Goal: Task Accomplishment & Management: Use online tool/utility

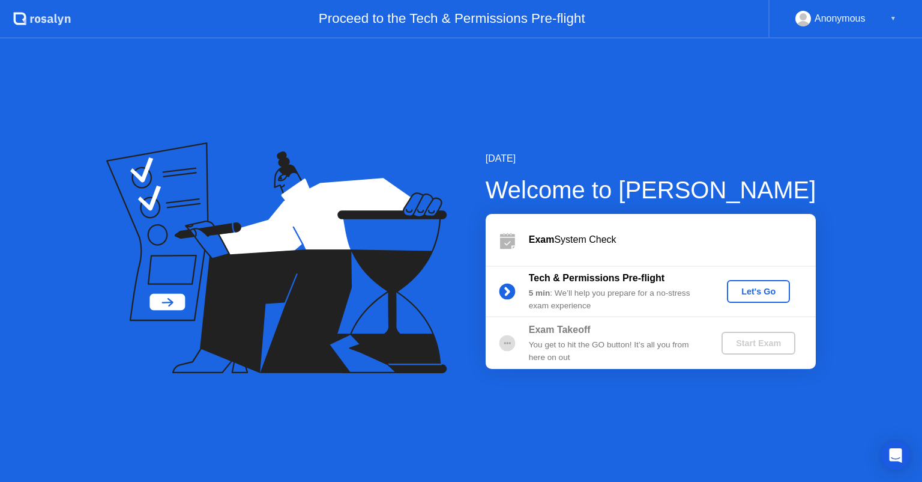
click at [755, 286] on div "Let's Go" at bounding box center [758, 291] width 53 height 10
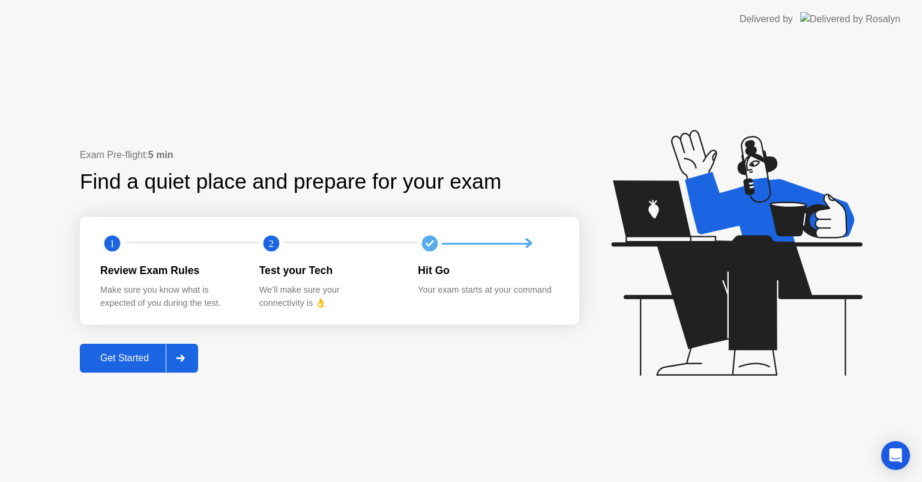
click at [51, 151] on div "Exam Pre-flight: 5 min Find a quiet place and prepare for your exam 1 2 Review …" at bounding box center [461, 259] width 922 height 443
click at [149, 359] on div "Get Started" at bounding box center [124, 357] width 82 height 11
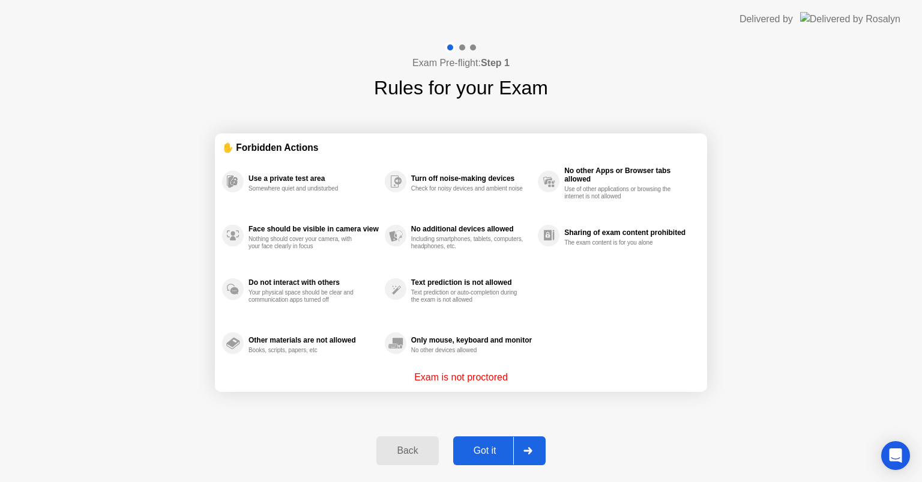
click at [283, 401] on div "✋ Forbidden Actions Use a private test area Somewhere quiet and undisturbed Fac…" at bounding box center [461, 262] width 492 height 321
click at [478, 445] on div "Got it" at bounding box center [485, 450] width 56 height 11
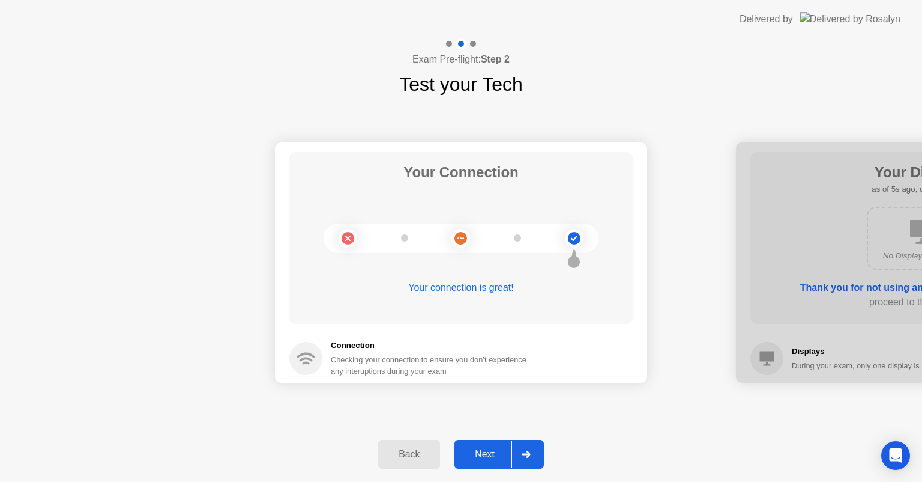
click at [497, 449] on div "Next" at bounding box center [484, 454] width 53 height 11
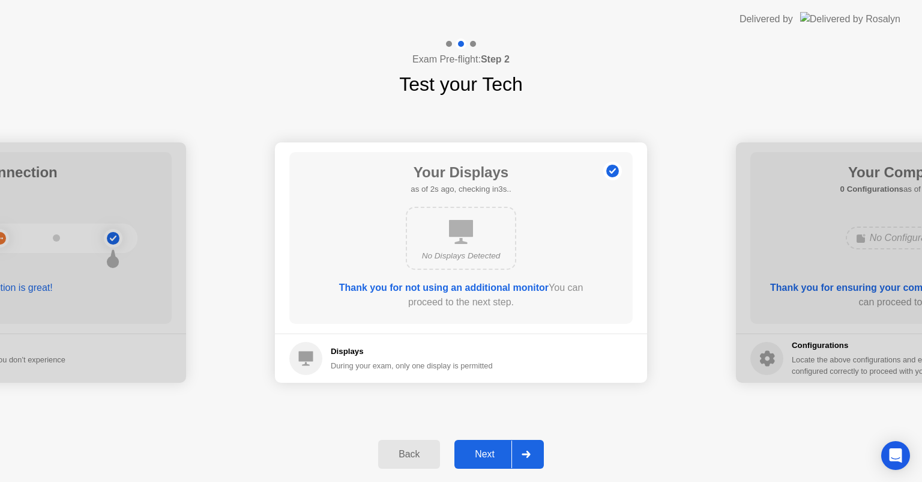
click at [118, 37] on header "Delivered by" at bounding box center [461, 19] width 922 height 38
click at [498, 456] on div "Next" at bounding box center [484, 454] width 53 height 11
